Goal: Task Accomplishment & Management: Manage account settings

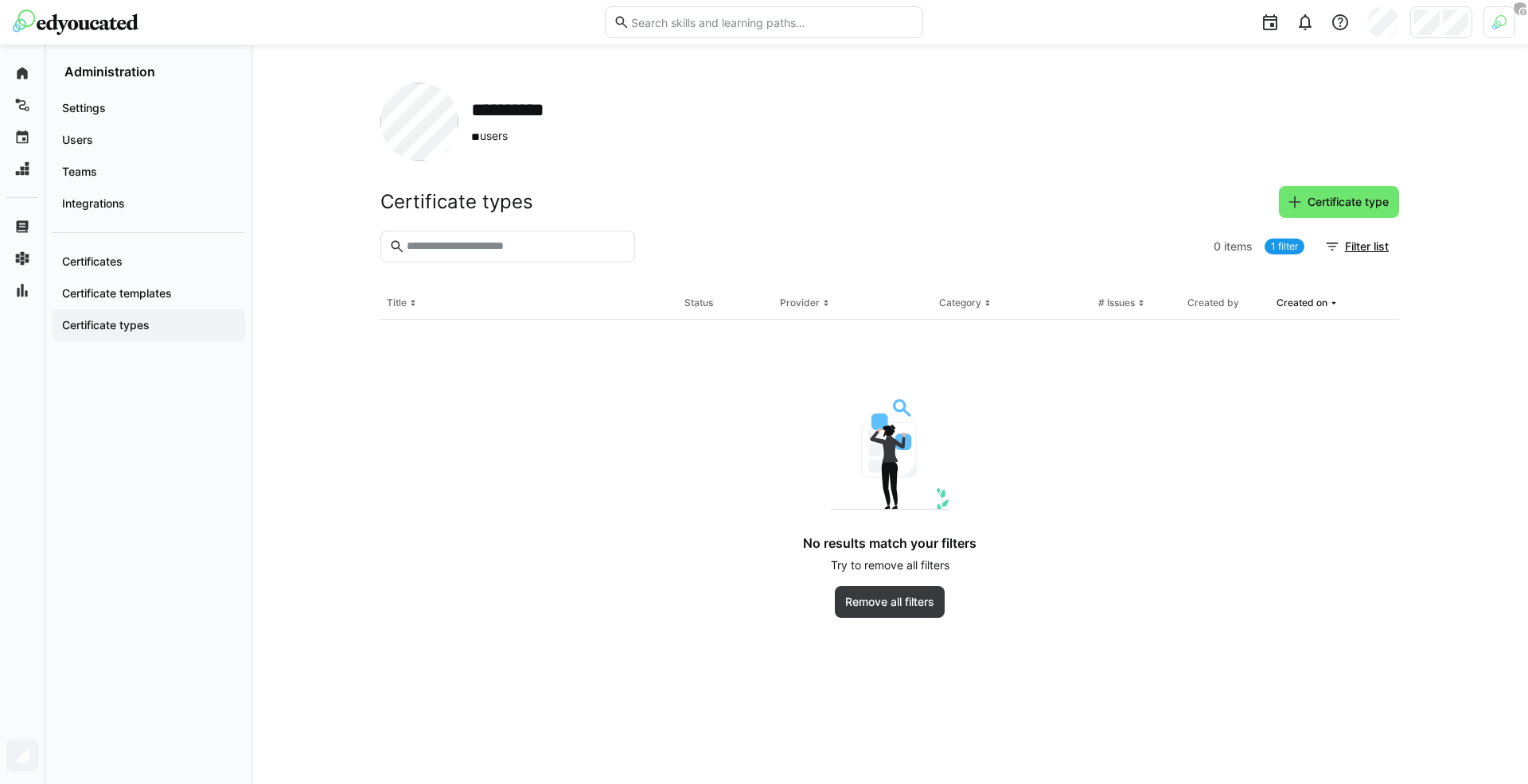
click at [0, 0] on app-navigation-label "Certificate types" at bounding box center [0, 0] width 0 height 0
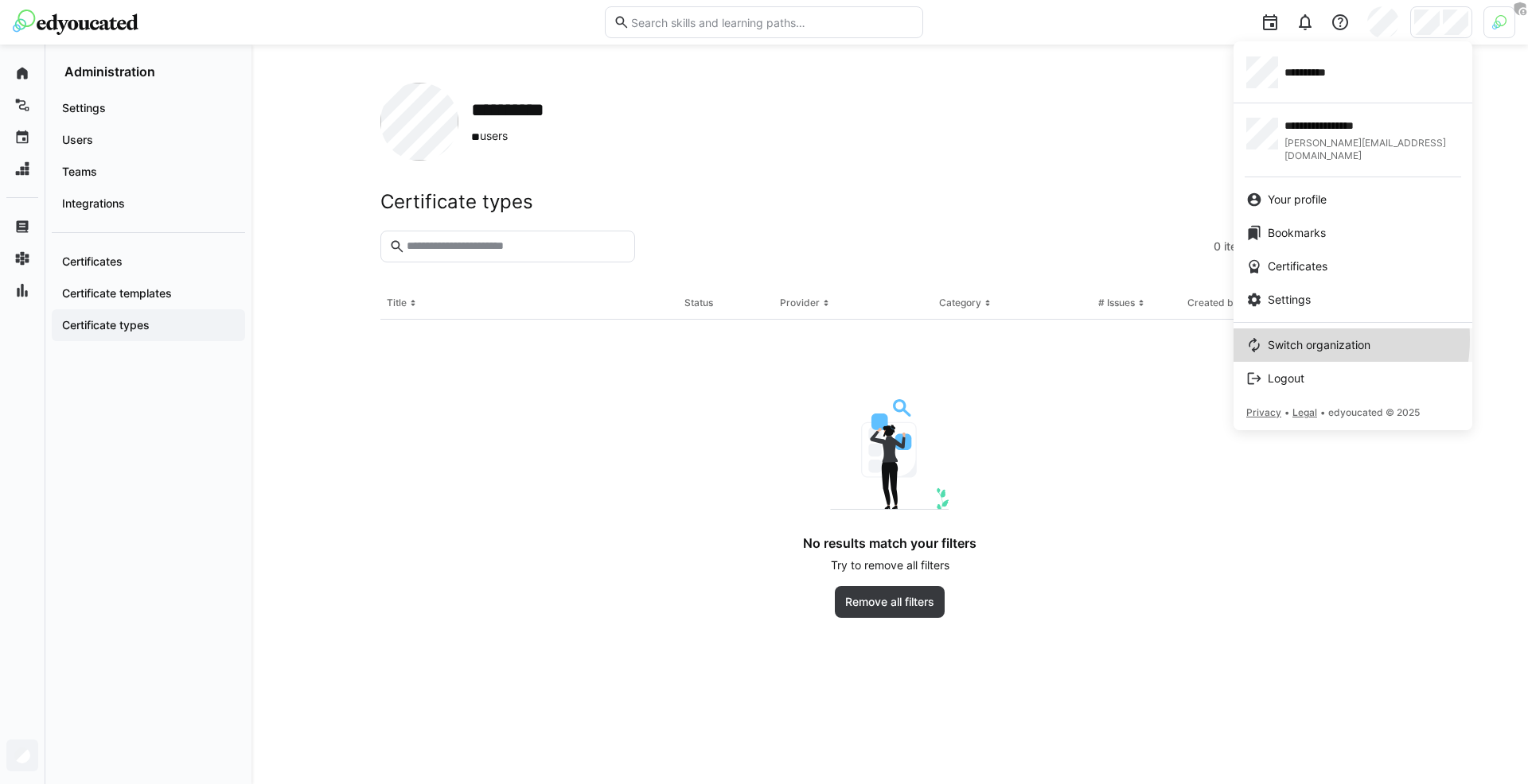
click at [1300, 337] on span "Switch organization" at bounding box center [1319, 345] width 103 height 16
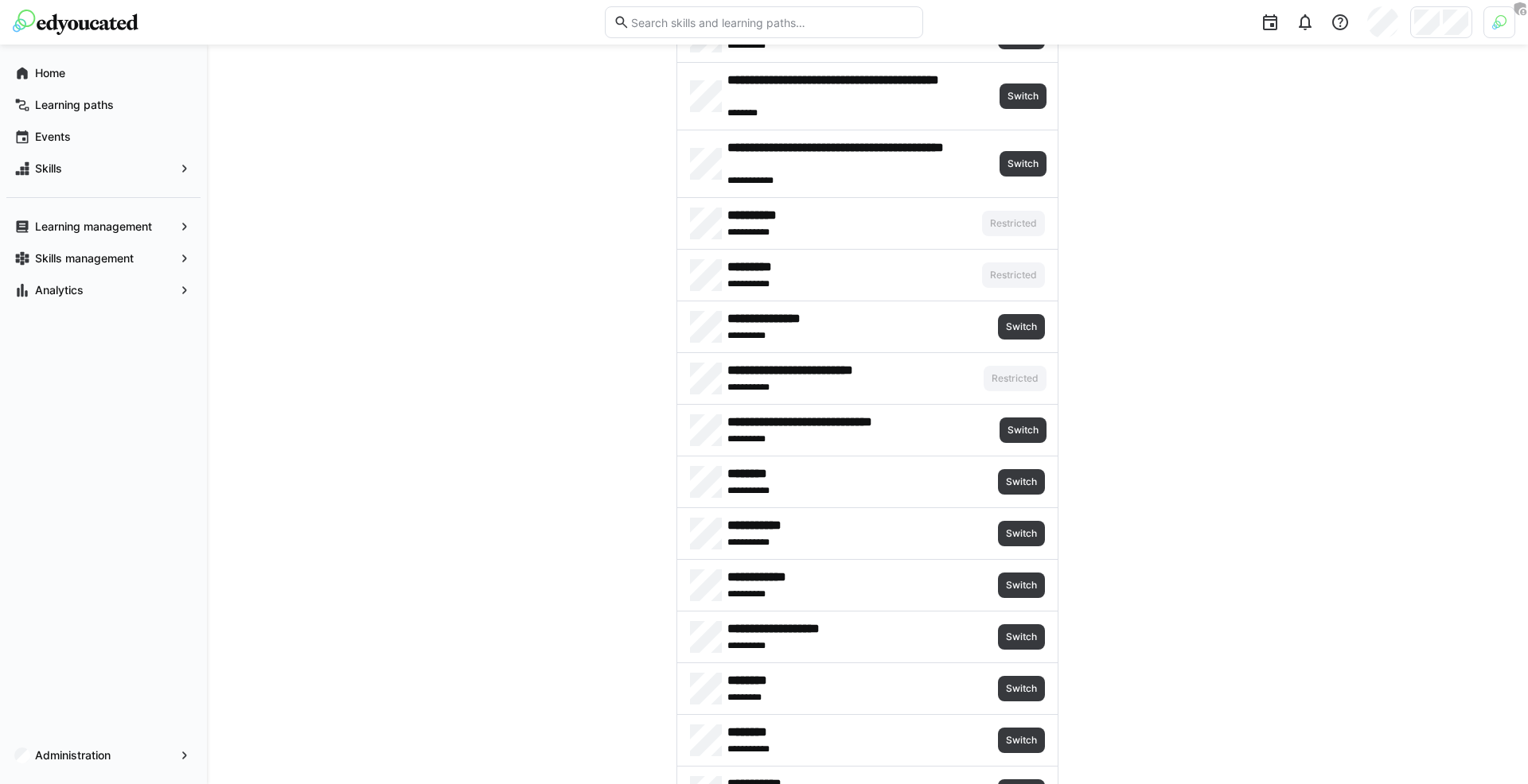
scroll to position [312, 0]
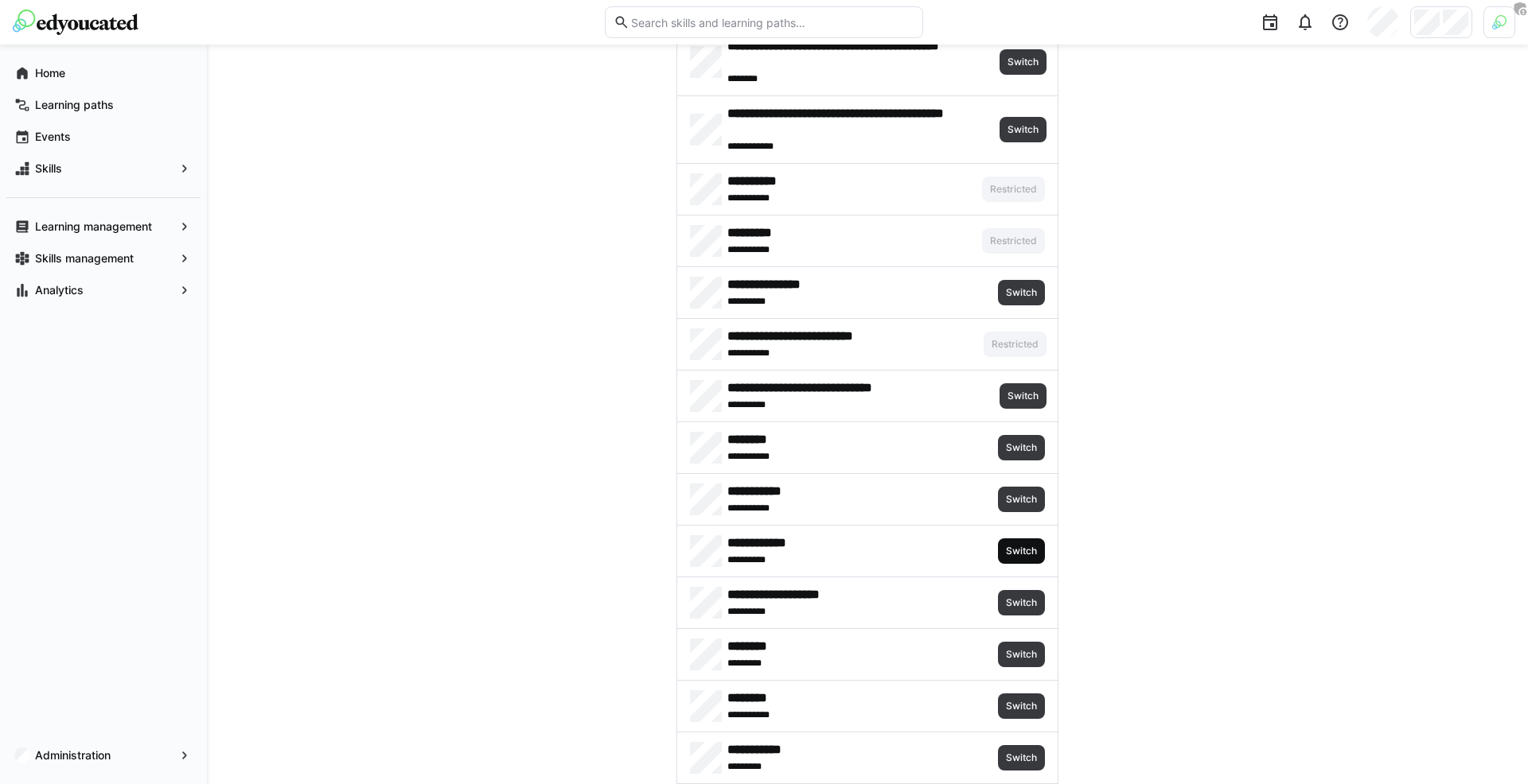
click at [1021, 547] on span "Switch" at bounding box center [1022, 551] width 34 height 12
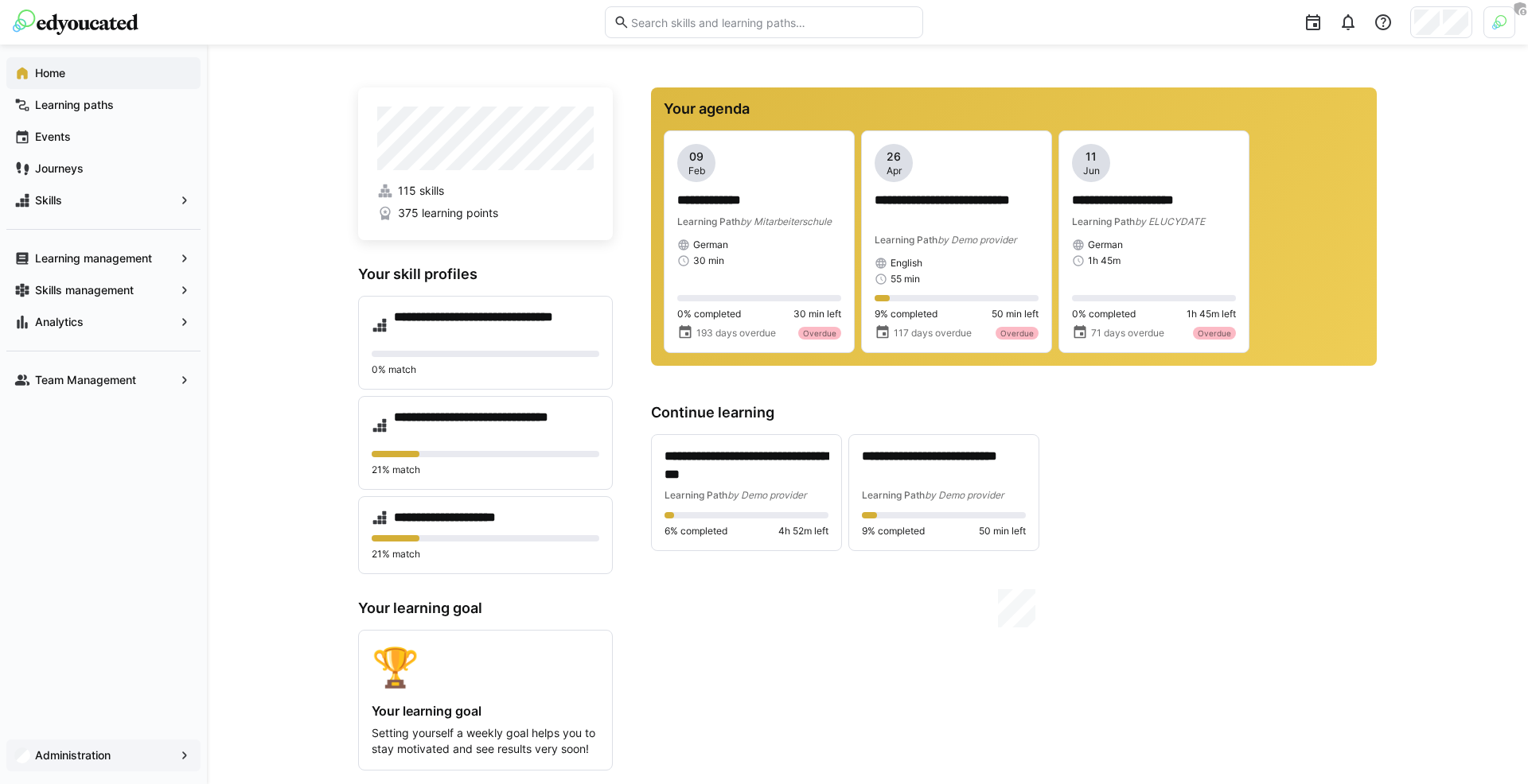
click at [72, 767] on div "Administration" at bounding box center [104, 755] width 194 height 31
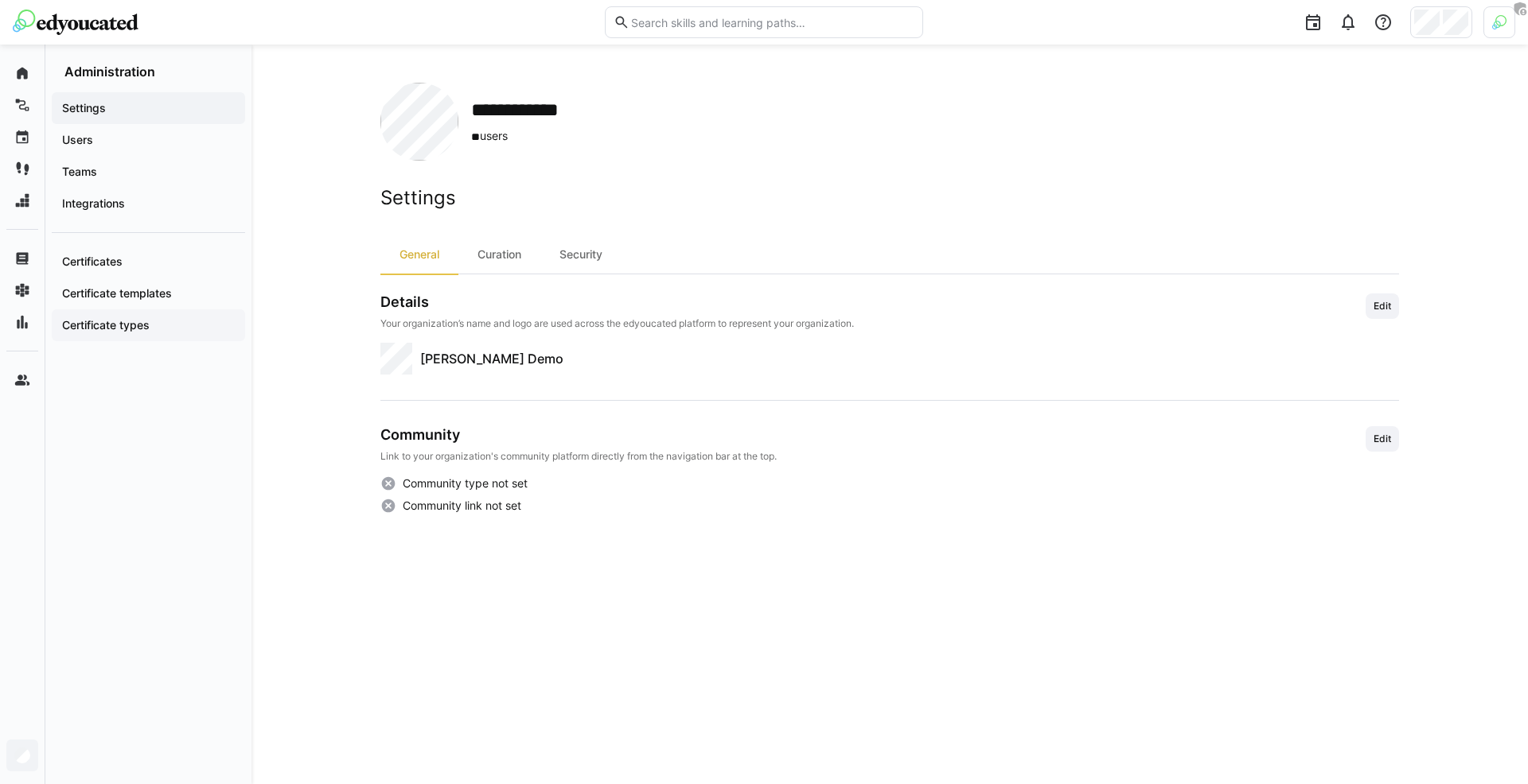
click at [183, 321] on span "Certificate types" at bounding box center [149, 325] width 177 height 16
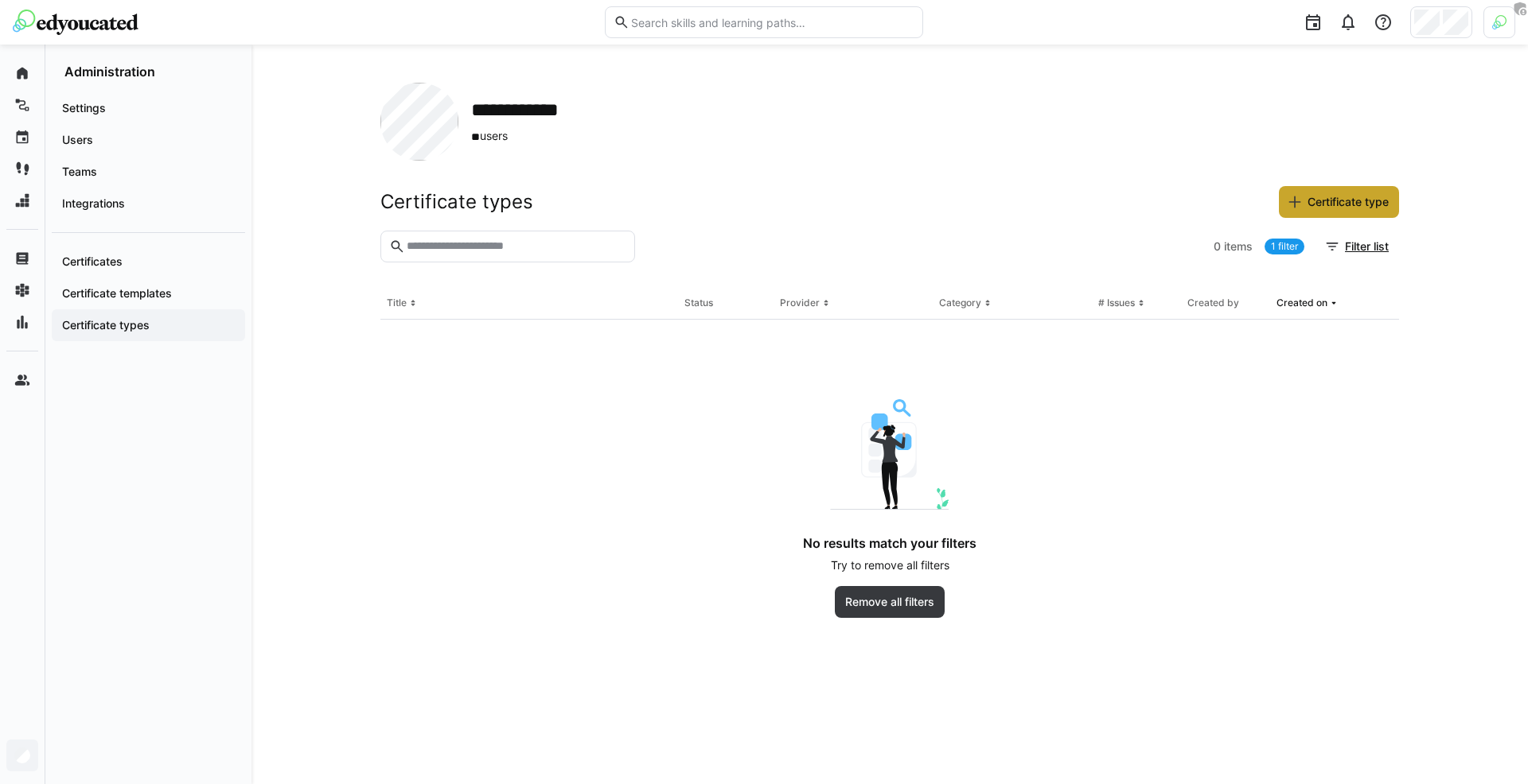
click at [1291, 205] on eds-icon at bounding box center [1294, 202] width 16 height 16
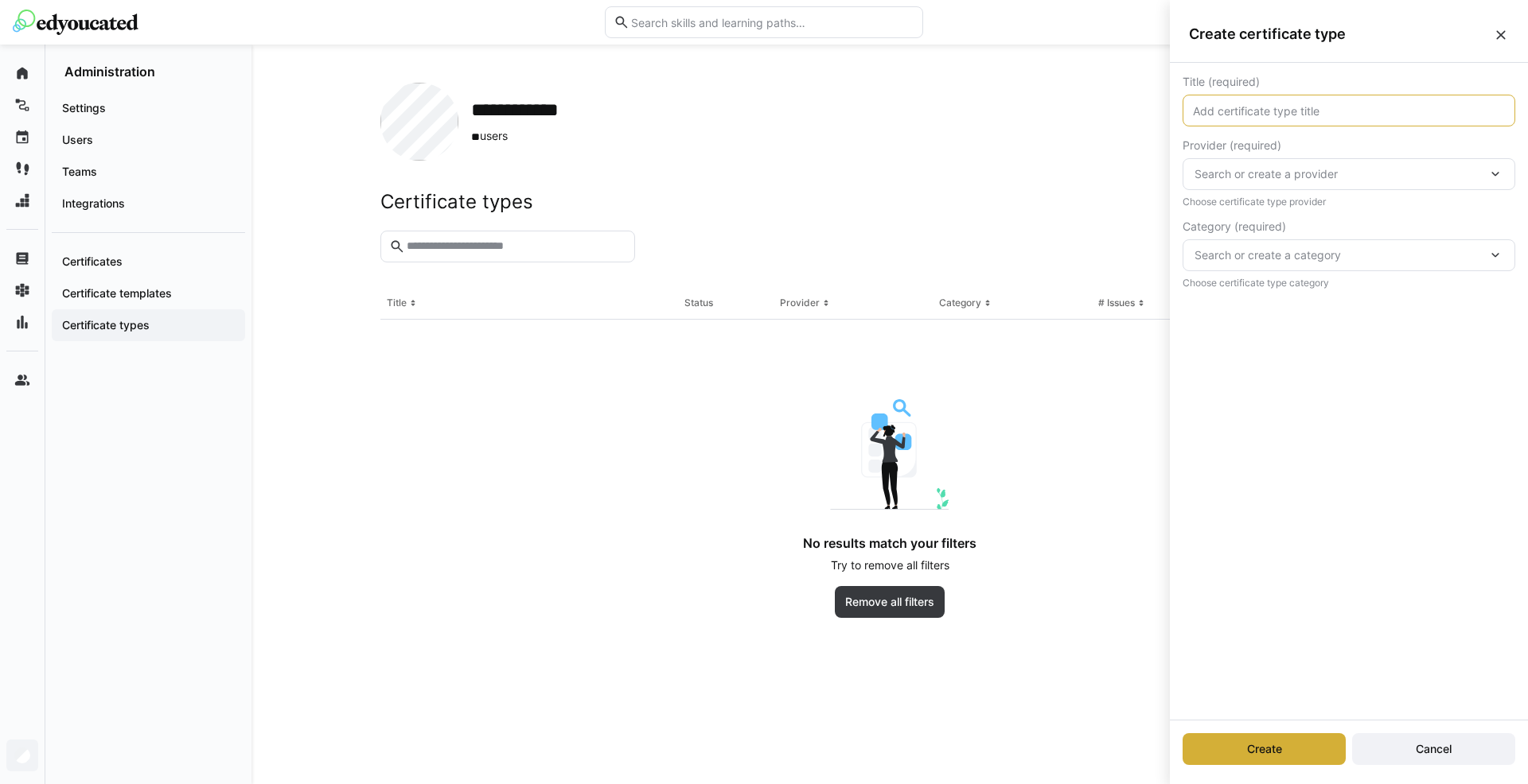
click at [1273, 112] on input "text" at bounding box center [1349, 111] width 316 height 14
type input "1 salvo"
click at [1306, 168] on span "Search or create a provider" at bounding box center [1340, 174] width 293 height 16
click at [1294, 205] on div "New provider" at bounding box center [1349, 216] width 333 height 33
click at [1266, 257] on input "text" at bounding box center [1349, 255] width 316 height 14
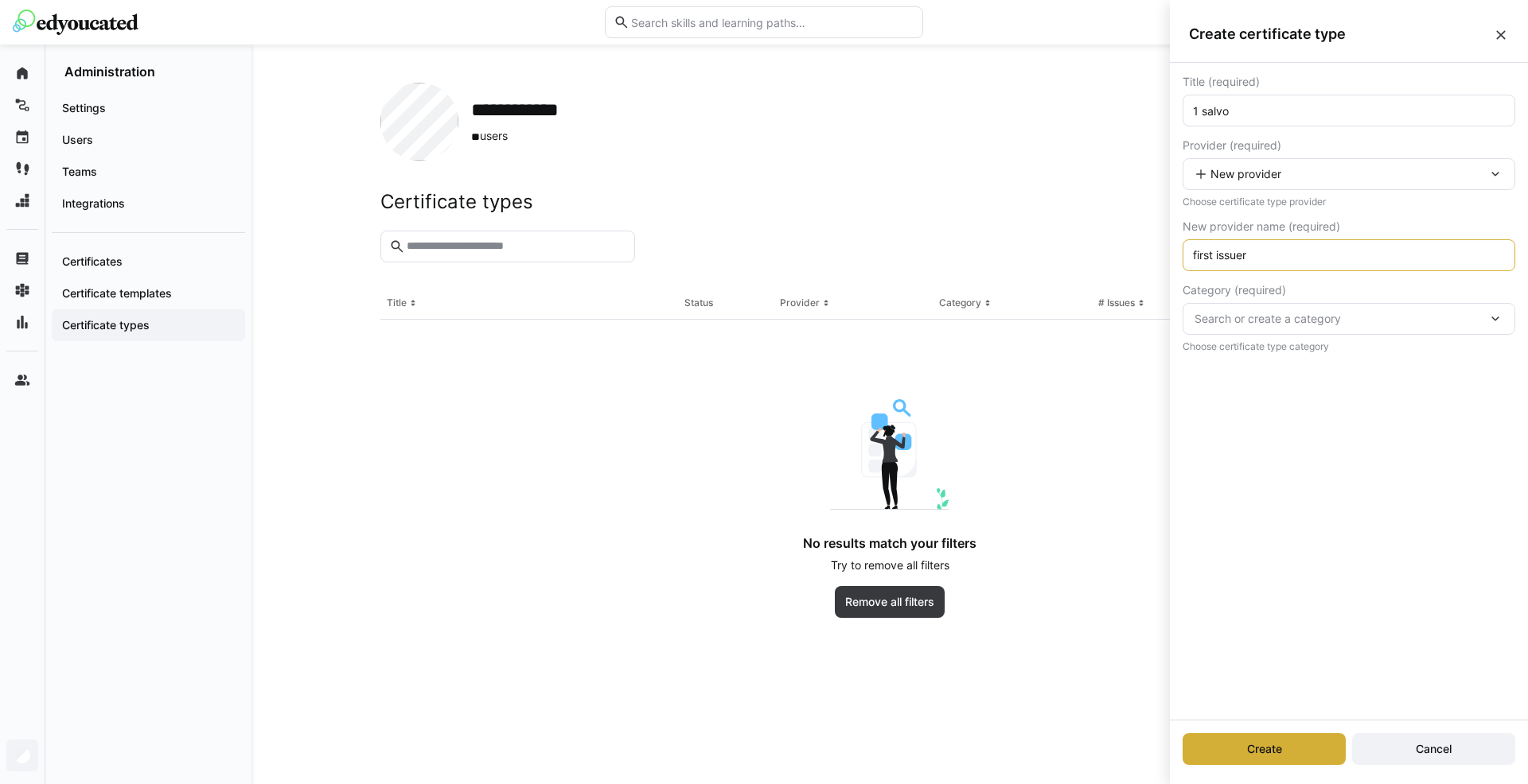
type input "first issuer"
click at [1285, 315] on span "Search or create a category" at bounding box center [1340, 319] width 293 height 16
click at [1281, 363] on span "New category" at bounding box center [1249, 360] width 74 height 16
click at [1271, 402] on input "text" at bounding box center [1349, 400] width 316 height 14
type input "first cat"
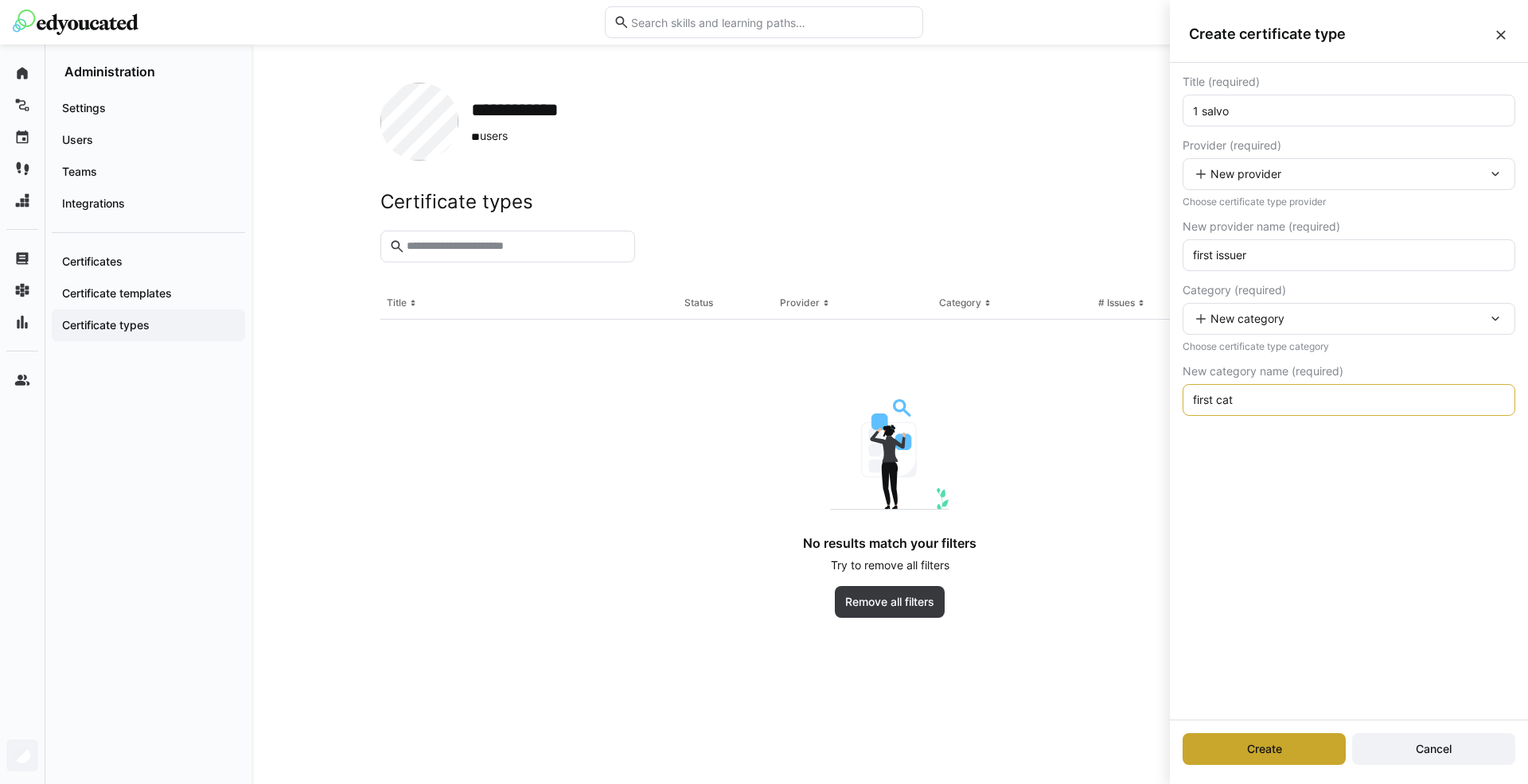
click at [1269, 750] on span "Create" at bounding box center [1265, 749] width 40 height 16
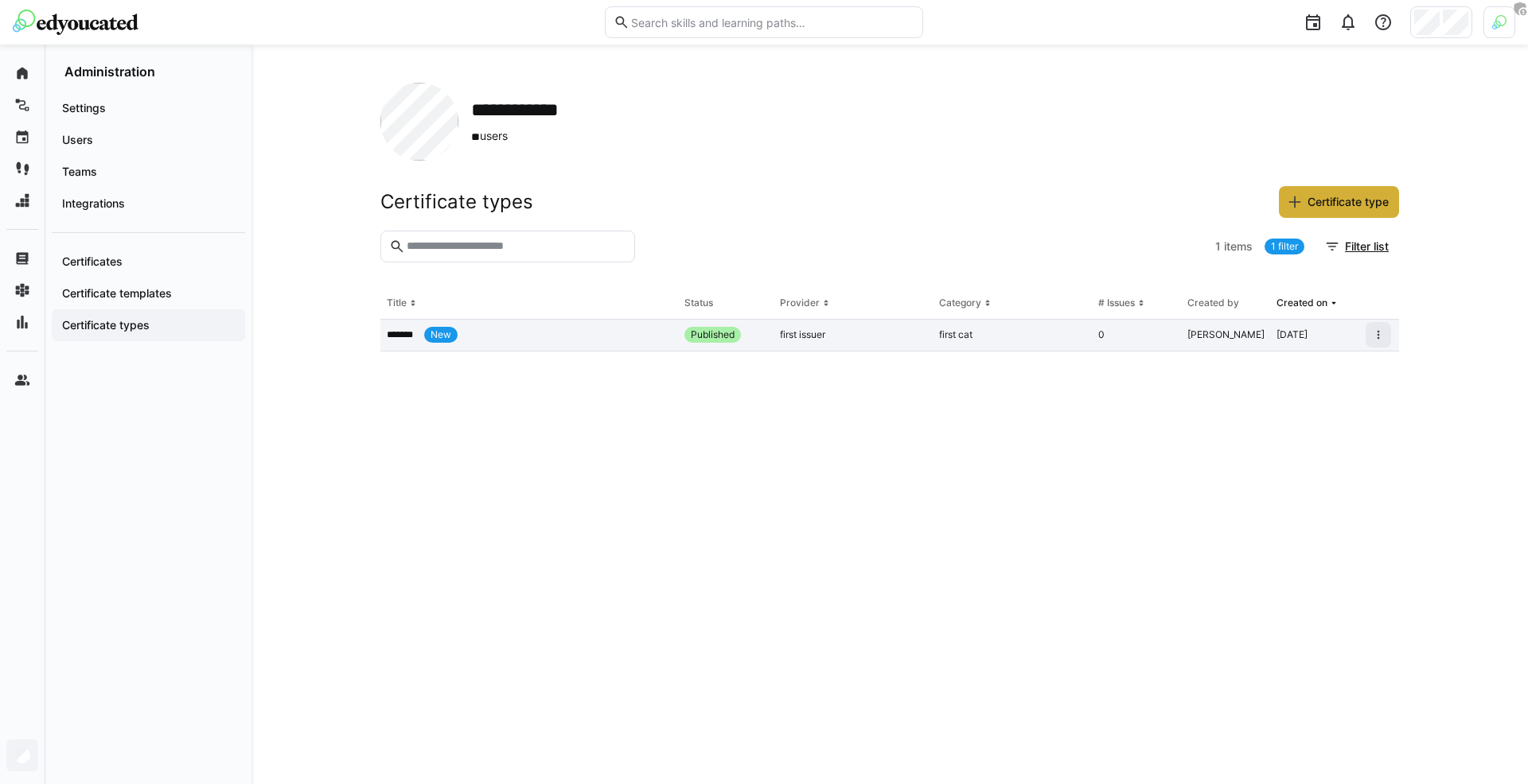
click at [1145, 338] on div "0" at bounding box center [1137, 335] width 90 height 31
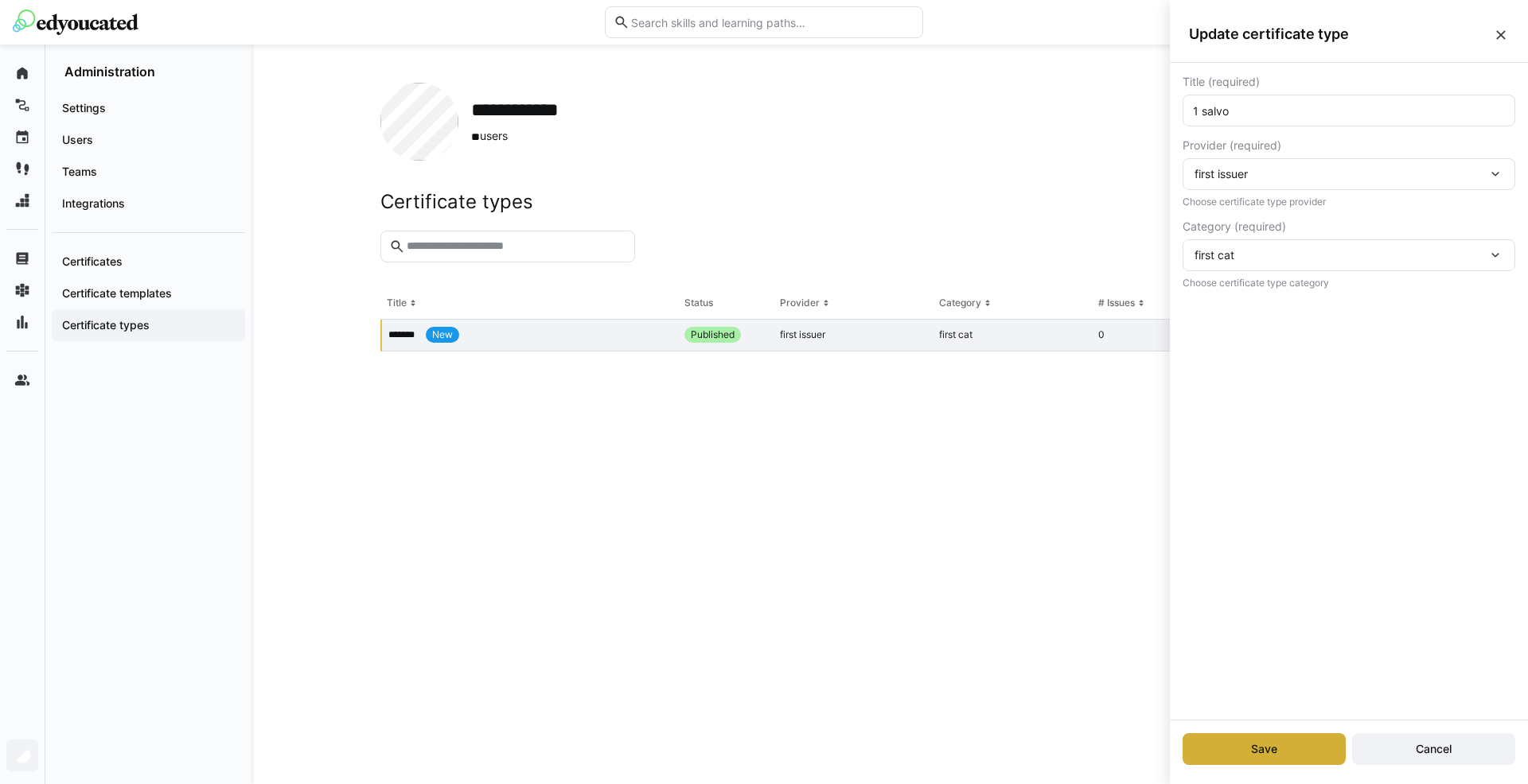
click at [984, 423] on eds-table "Title Status Provider Category # Issues Created by Created on ******* New Publi…" at bounding box center [889, 516] width 1019 height 458
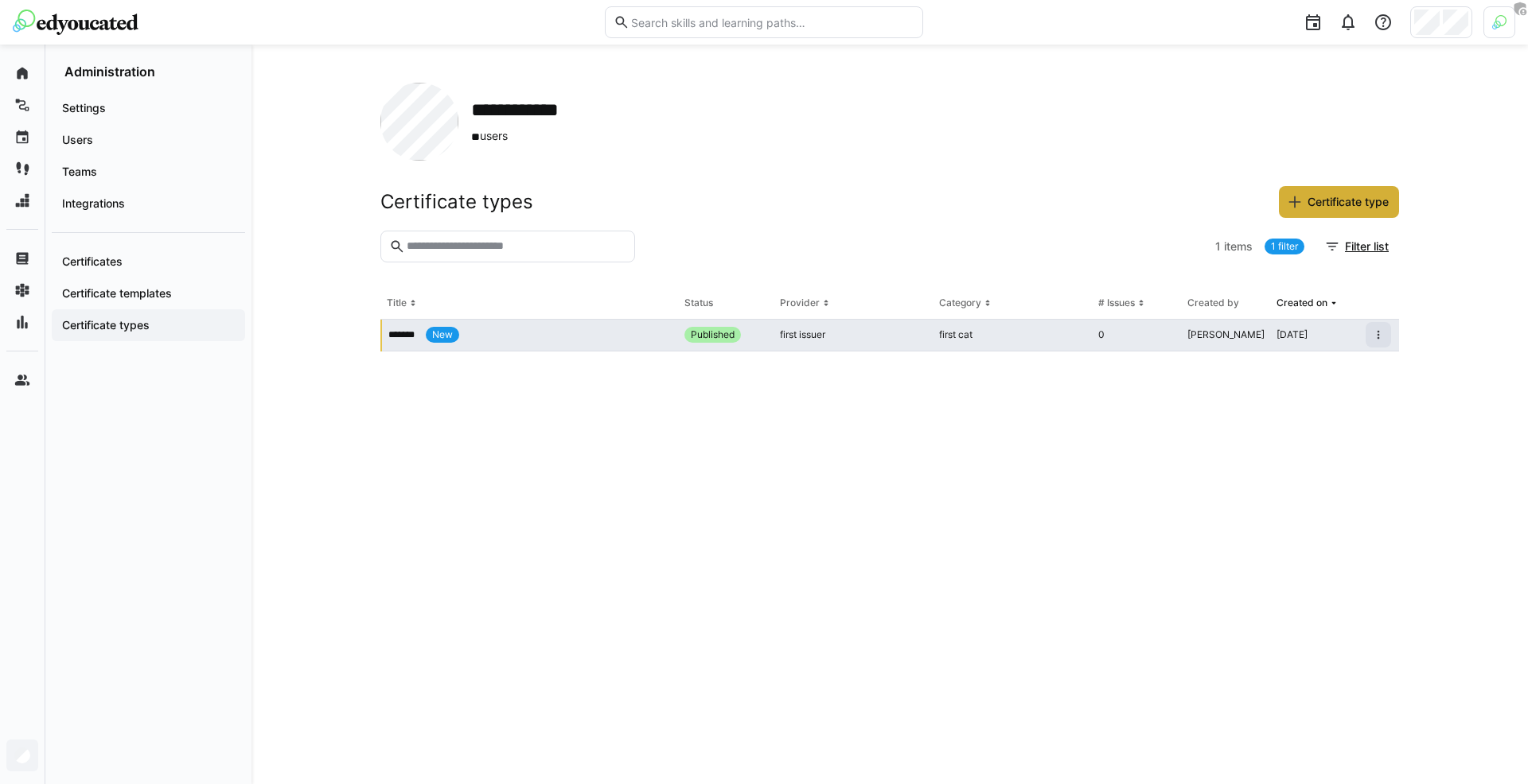
click at [1040, 335] on div "first cat" at bounding box center [1012, 335] width 159 height 31
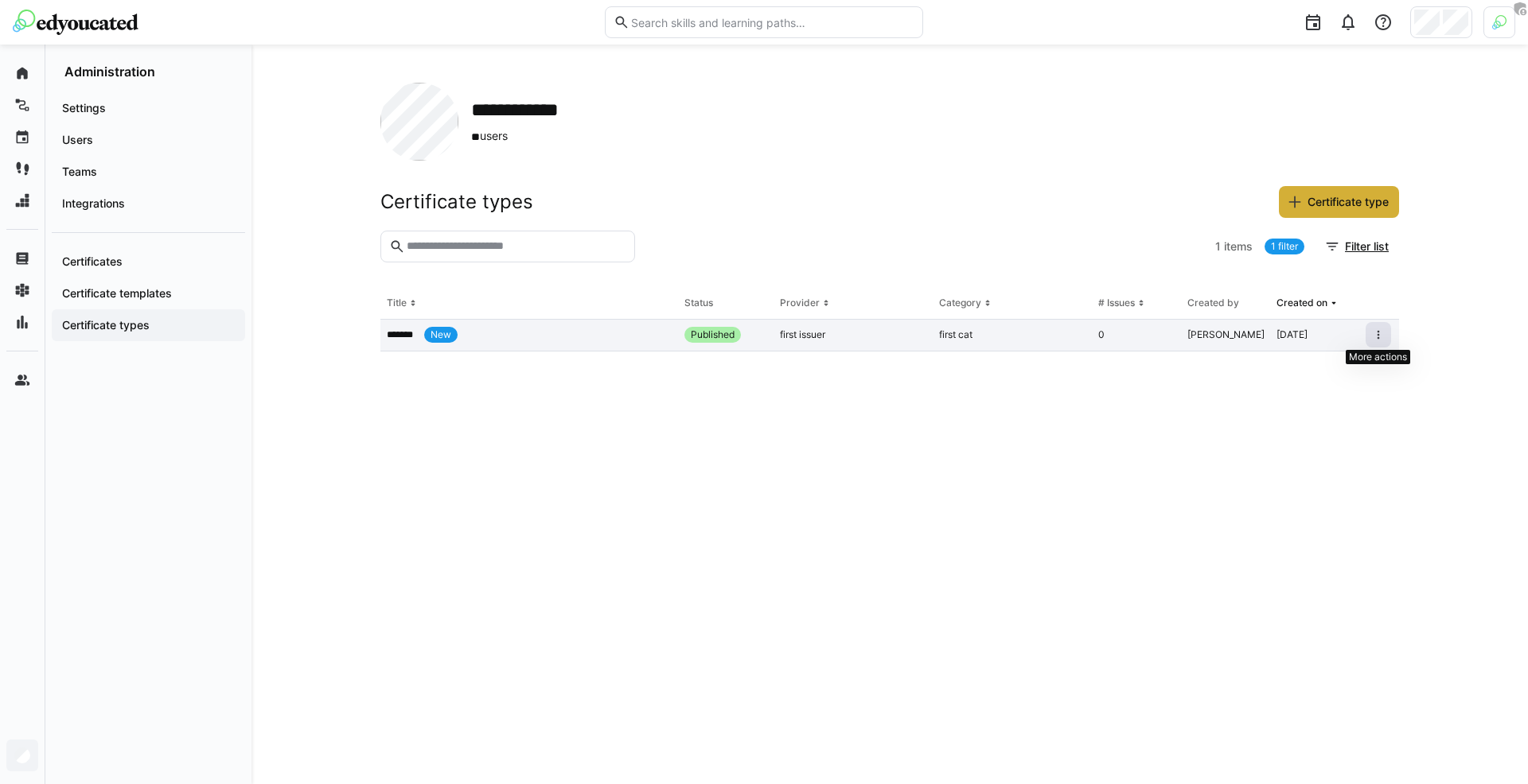
click at [1371, 333] on span at bounding box center [1378, 334] width 26 height 26
click at [1353, 361] on div "Edit" at bounding box center [1357, 367] width 47 height 12
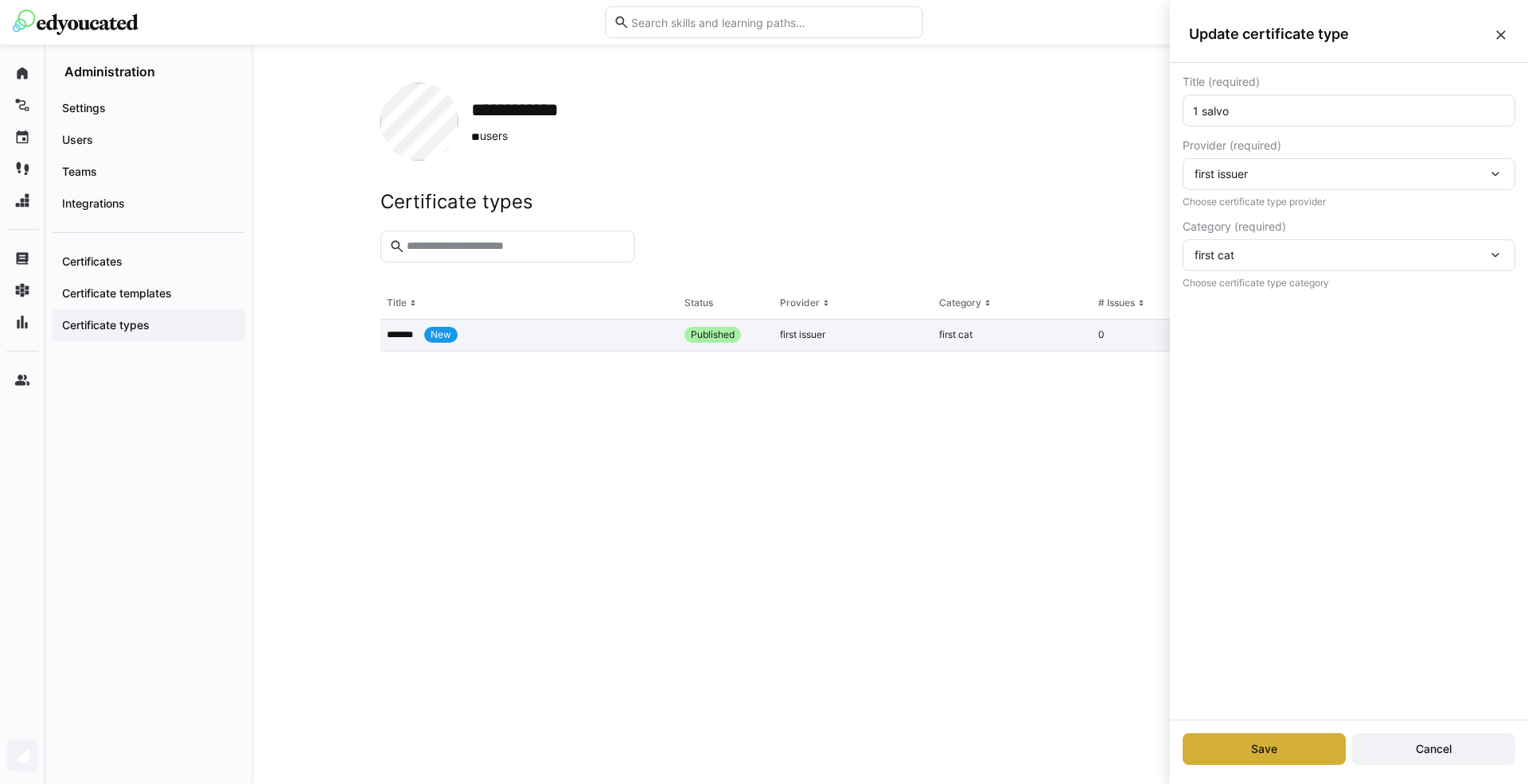
click at [1107, 423] on eds-table "Title Status Provider Category # Issues Created by Created on ******* New Publi…" at bounding box center [889, 516] width 1019 height 458
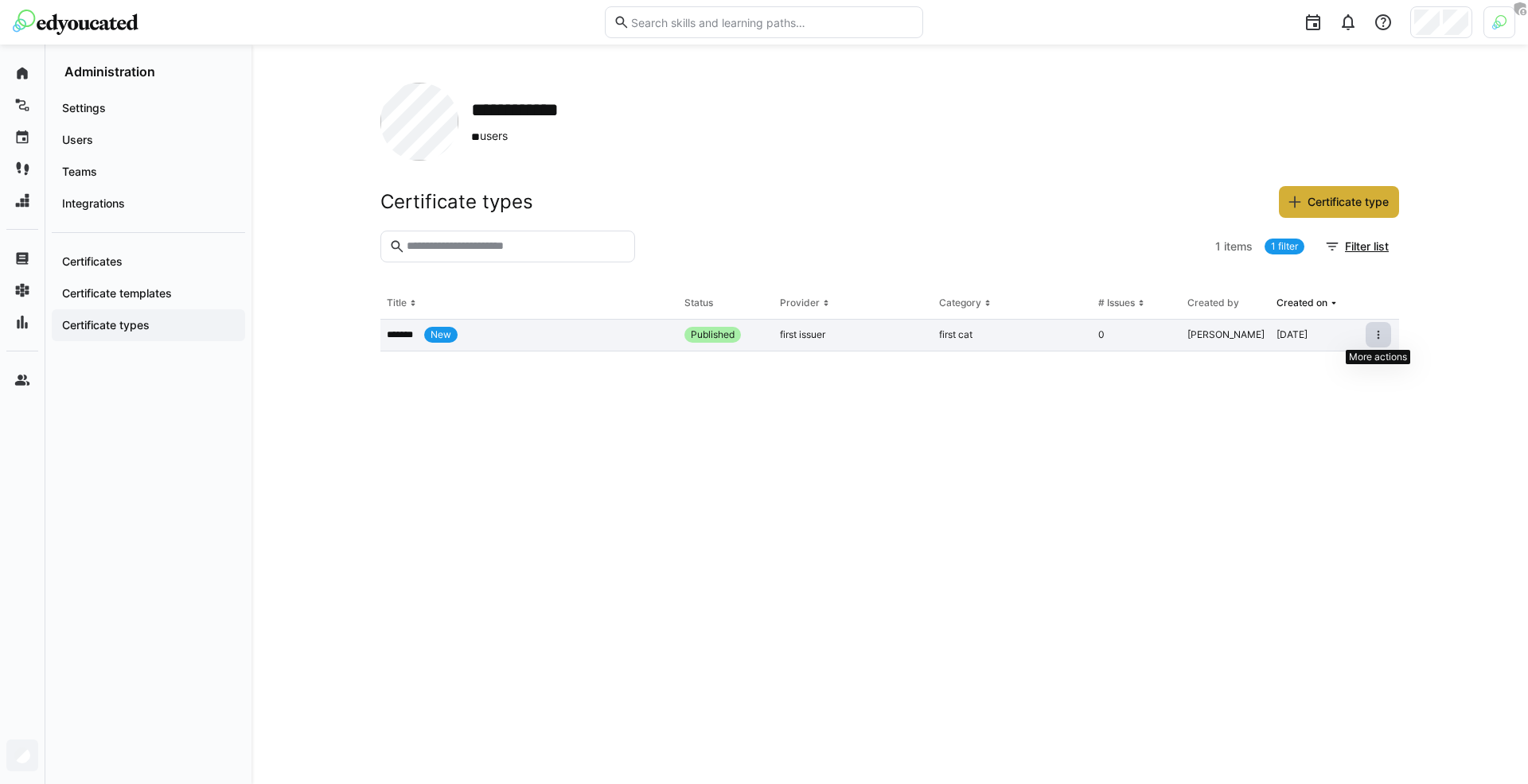
click at [1366, 335] on span at bounding box center [1378, 334] width 26 height 26
click at [1346, 366] on div "Edit" at bounding box center [1357, 367] width 47 height 12
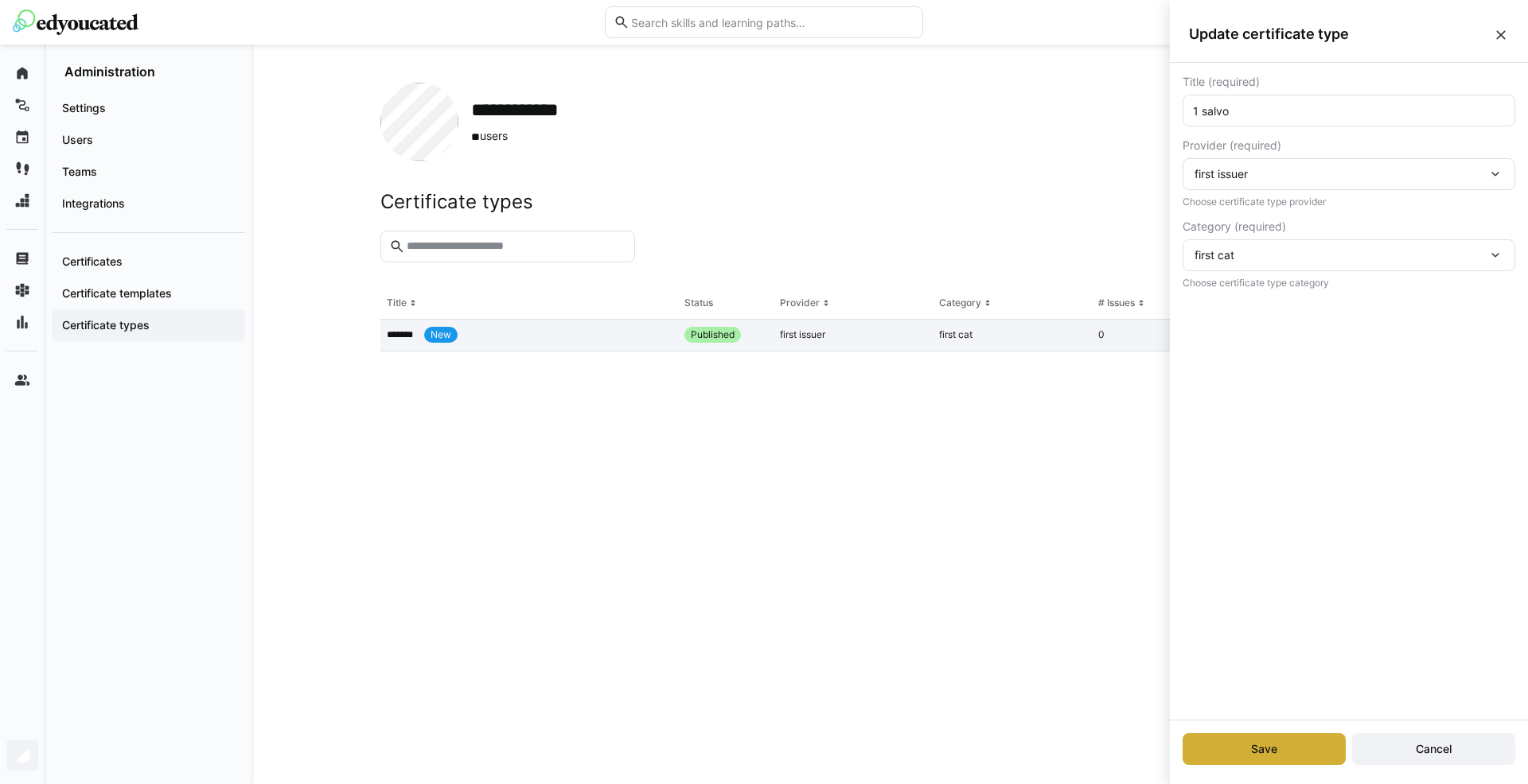
click at [913, 336] on div "first issuer" at bounding box center [853, 335] width 159 height 31
